Goal: Information Seeking & Learning: Learn about a topic

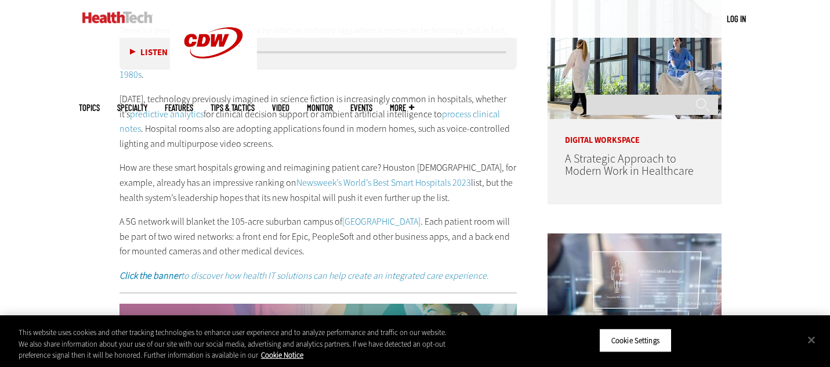
scroll to position [729, 0]
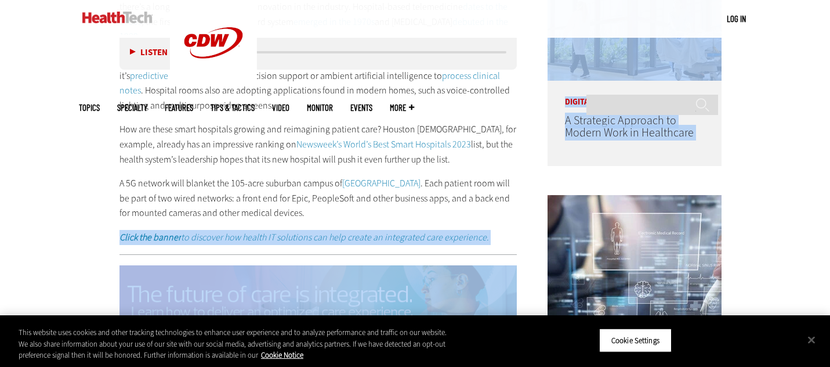
drag, startPoint x: 379, startPoint y: 202, endPoint x: 89, endPoint y: 175, distance: 291.3
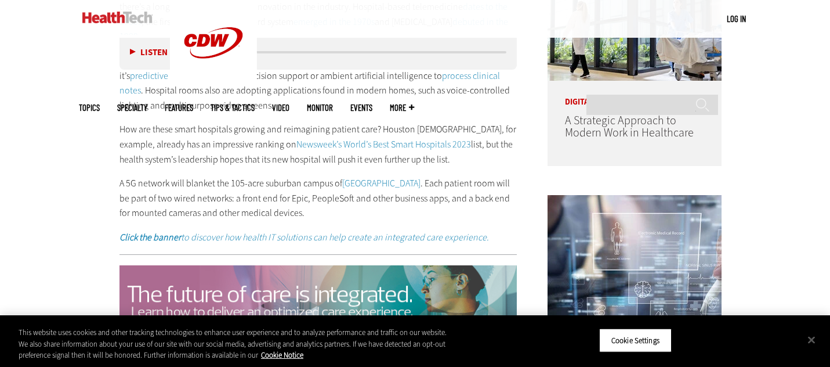
click at [125, 179] on p "A 5G network will blanket the 105-acre suburban campus of [GEOGRAPHIC_DATA] . E…" at bounding box center [318, 198] width 398 height 45
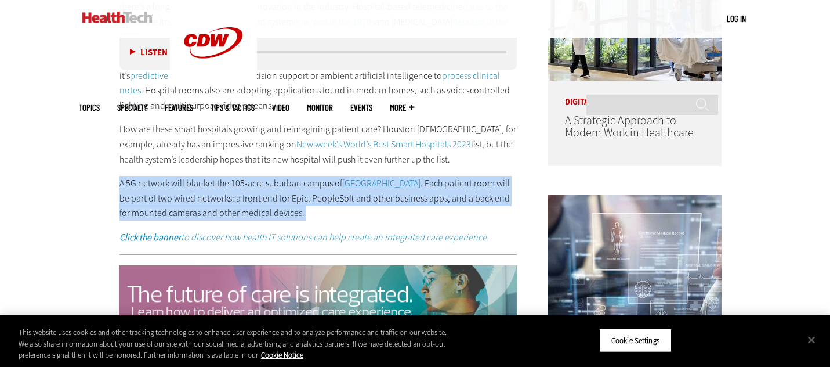
drag, startPoint x: 149, startPoint y: 181, endPoint x: 412, endPoint y: 219, distance: 265.4
copy div "A 5G network will blanket the 105-acre suburban campus of [GEOGRAPHIC_DATA] . E…"
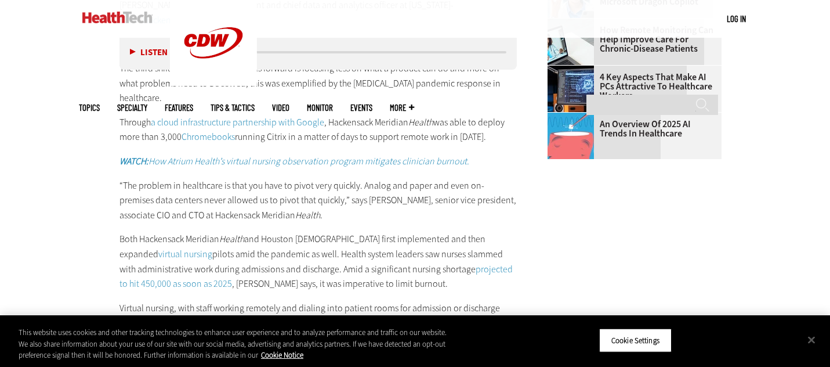
scroll to position [1459, 0]
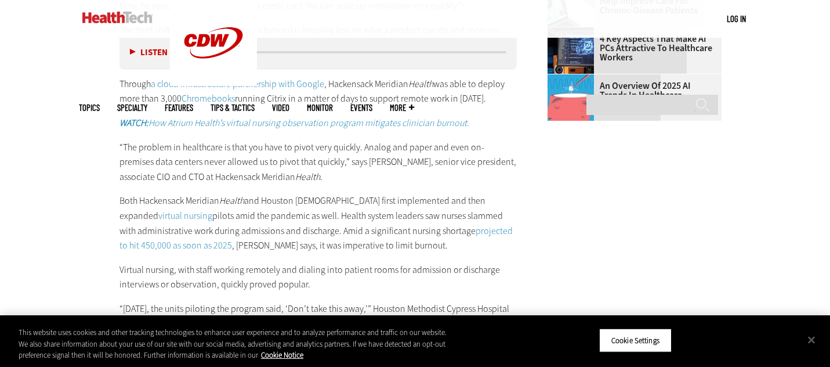
drag, startPoint x: 177, startPoint y: 169, endPoint x: 221, endPoint y: 173, distance: 44.2
click at [221, 193] on p "Both Hackensack Meridian Health and Houston Methodist first implemented and the…" at bounding box center [318, 222] width 398 height 59
copy p "Hackensack Meridian"
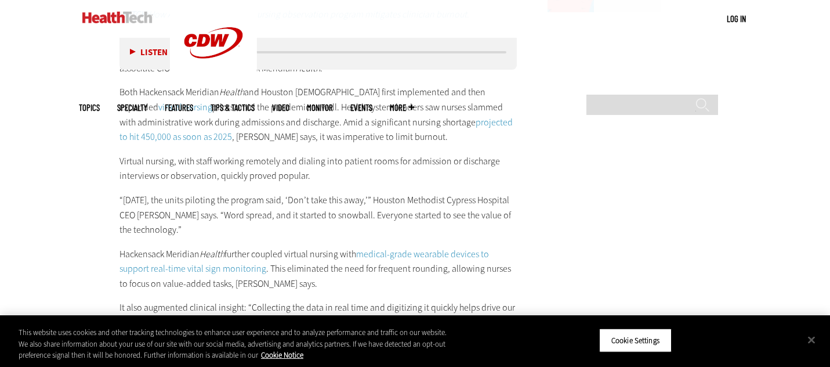
scroll to position [1550, 0]
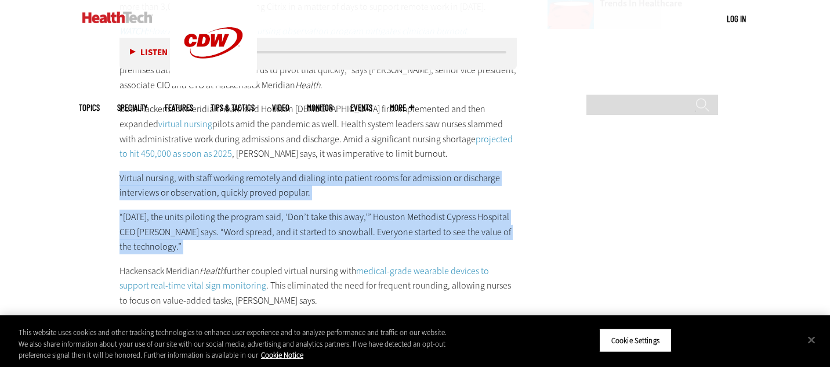
drag, startPoint x: 119, startPoint y: 144, endPoint x: 336, endPoint y: 226, distance: 232.4
copy div "Virtual nursing, with staff working remotely and dialing into patient rooms for…"
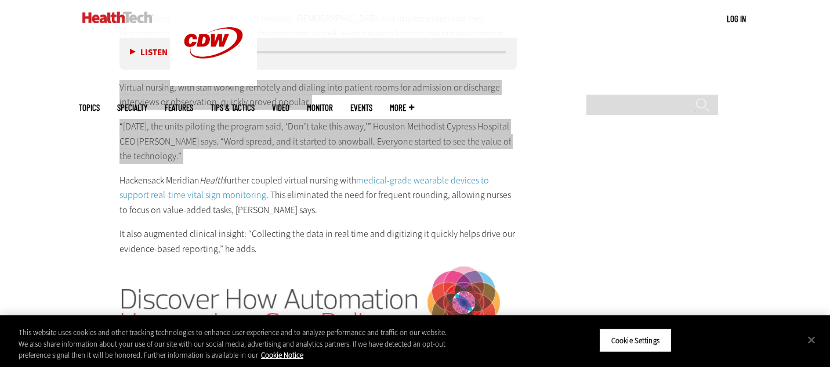
scroll to position [1642, 0]
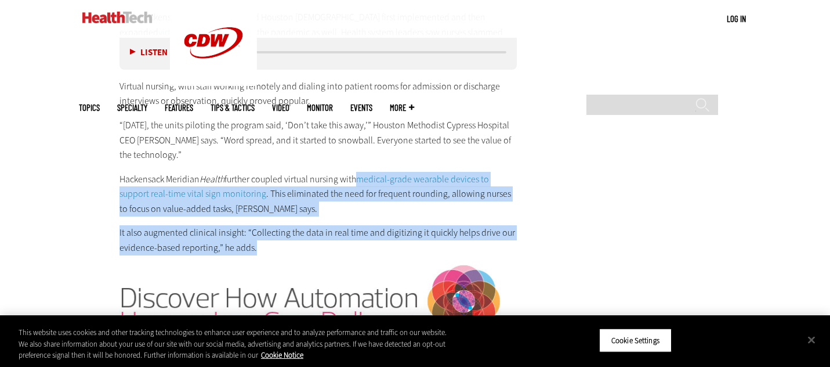
drag, startPoint x: 360, startPoint y: 143, endPoint x: 320, endPoint y: 205, distance: 73.4
copy div "medical-grade wearable devices to support real-time vital sign monitoring . Thi…"
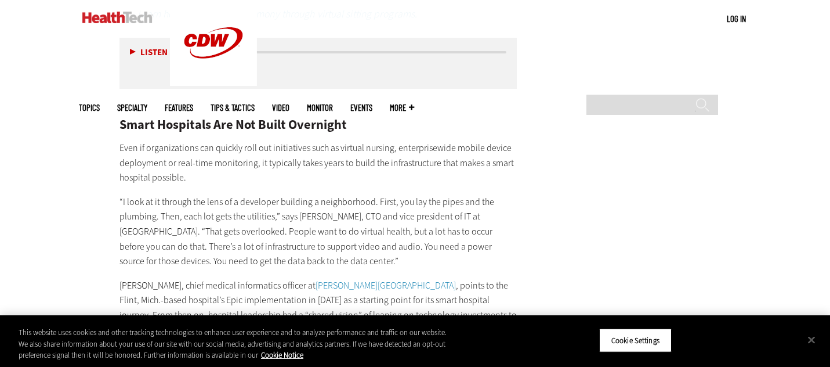
scroll to position [2152, 0]
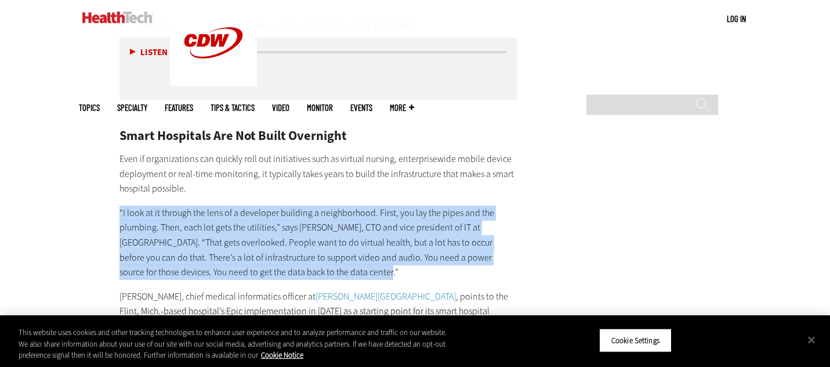
copy p "“I look at it through the lens of a developer building a neighborhood. First, y…"
drag, startPoint x: 119, startPoint y: 173, endPoint x: 350, endPoint y: 233, distance: 238.9
click at [350, 233] on p "“I look at it through the lens of a developer building a neighborhood. First, y…" at bounding box center [318, 242] width 398 height 74
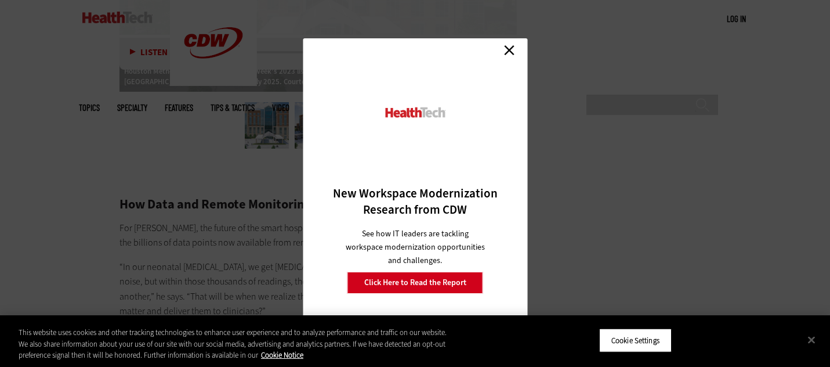
scroll to position [2721, 0]
click at [505, 49] on link "Close" at bounding box center [509, 49] width 17 height 17
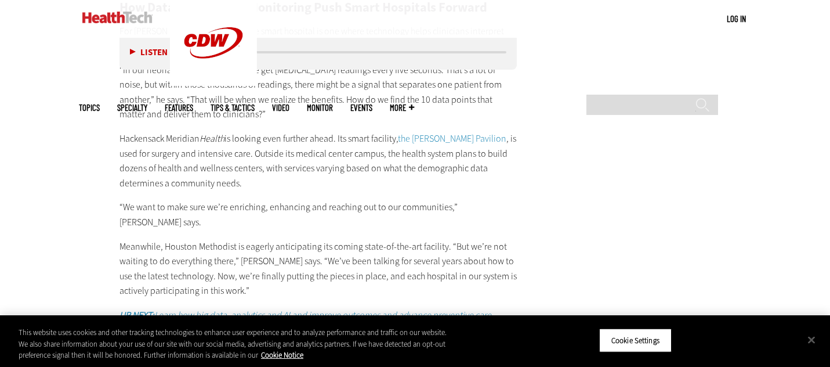
scroll to position [2967, 0]
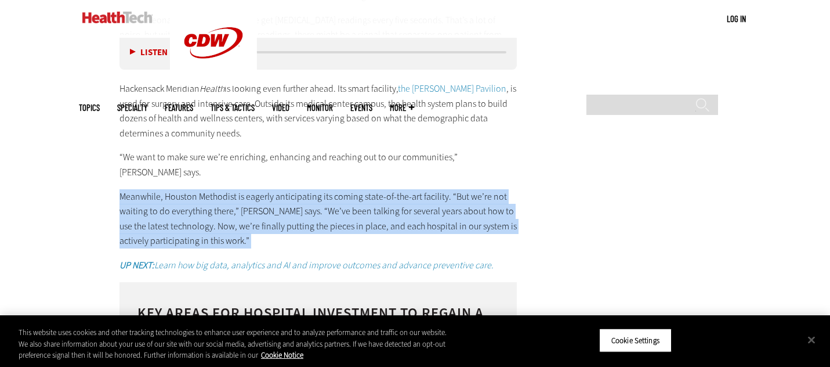
drag, startPoint x: 116, startPoint y: 137, endPoint x: 240, endPoint y: 193, distance: 135.3
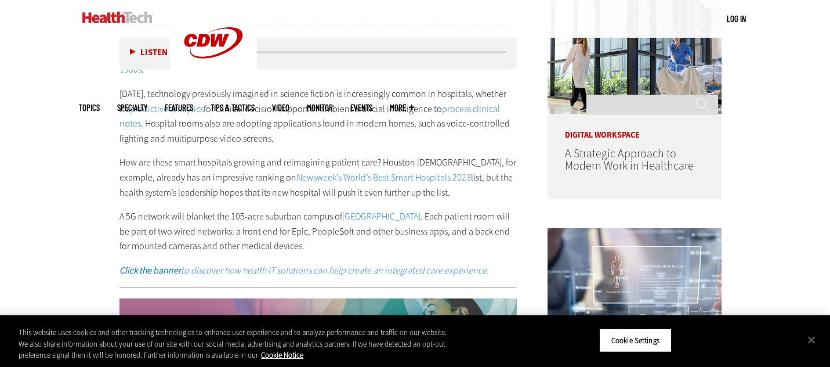
scroll to position [698, 0]
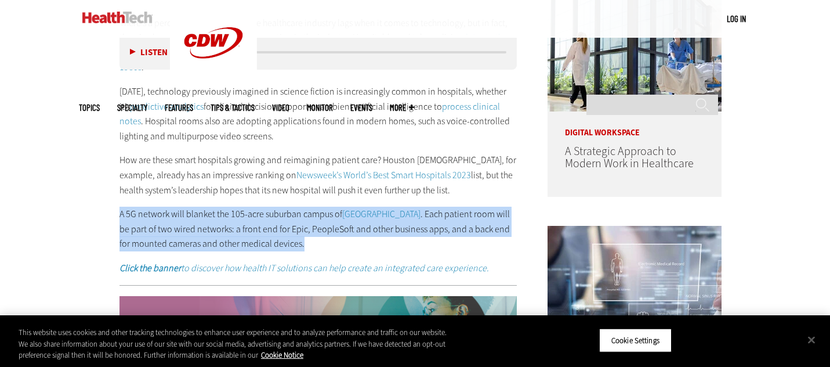
drag, startPoint x: 131, startPoint y: 209, endPoint x: 386, endPoint y: 235, distance: 256.5
copy p "A 5G network will blanket the 105-acre suburban campus of [GEOGRAPHIC_DATA] . E…"
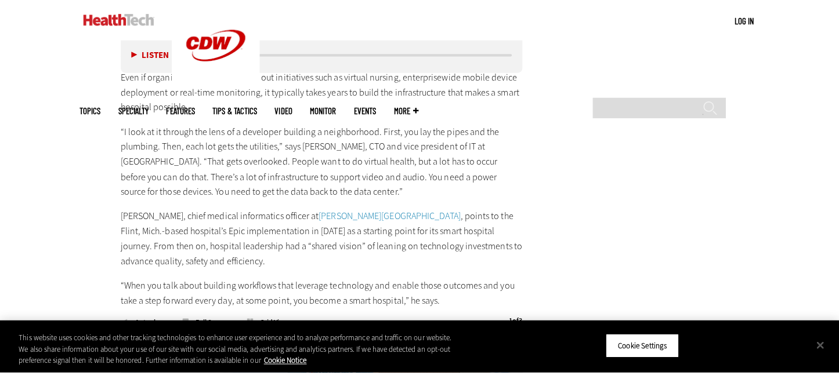
scroll to position [2224, 0]
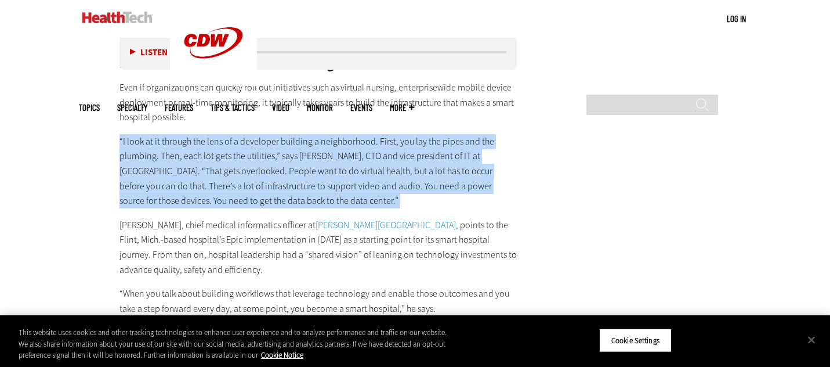
drag, startPoint x: 146, startPoint y: 108, endPoint x: 339, endPoint y: 168, distance: 202.6
click at [344, 170] on article "[DATE] Twitter Facebook LinkedIn Reddit Flipboard Email Patient-Centered Care S…" at bounding box center [306, 107] width 421 height 3749
copy div "“I look at it through the lens of a developer building a neighborhood. First, y…"
